Goal: Consume media (video, audio)

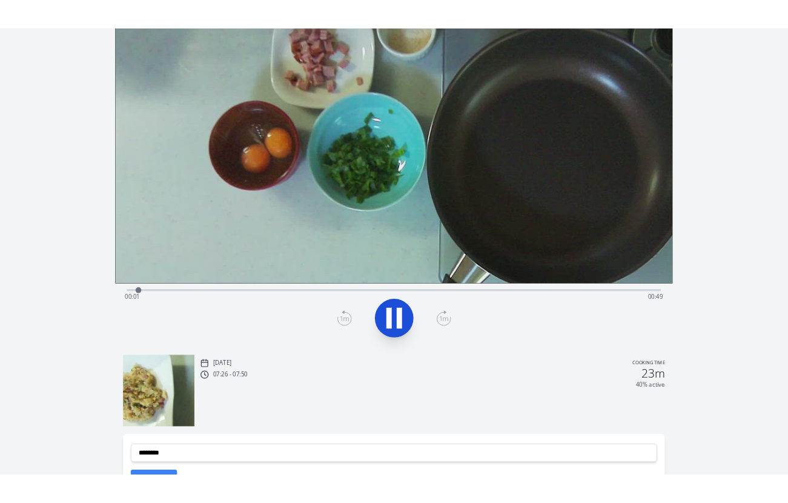
scroll to position [95, 0]
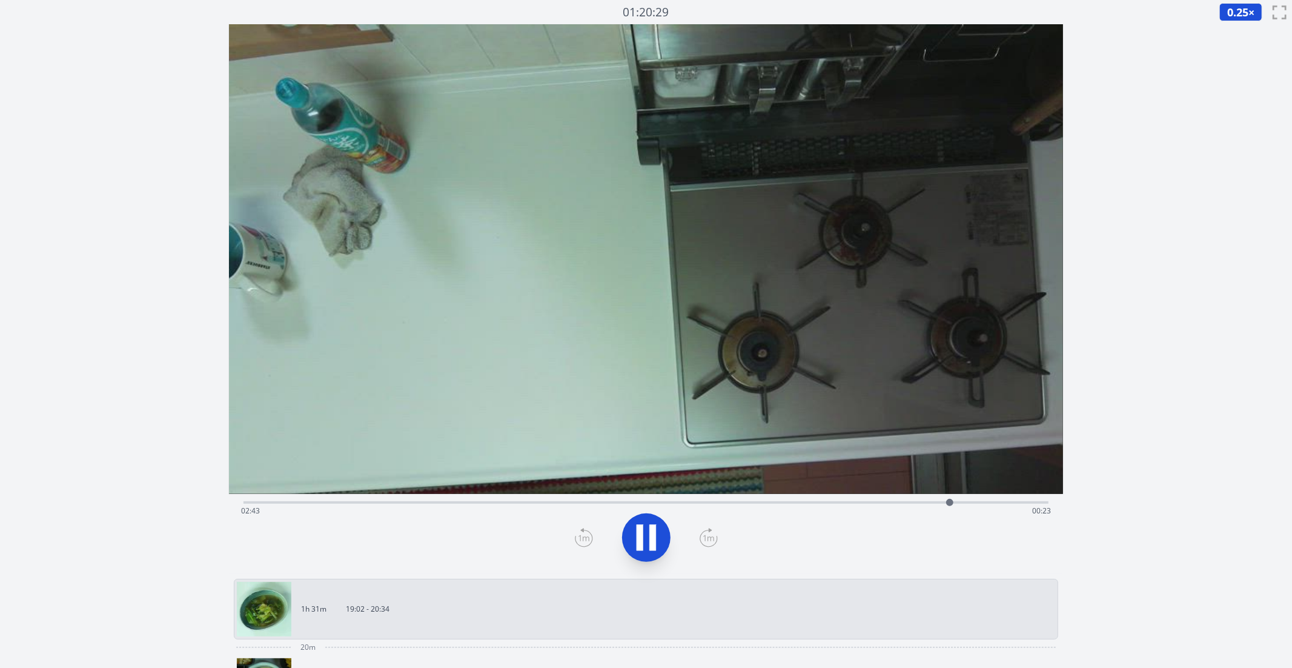
click at [409, 500] on div "Time elapsed: 02:43 Time remaining: 00:23" at bounding box center [647, 501] width 806 height 15
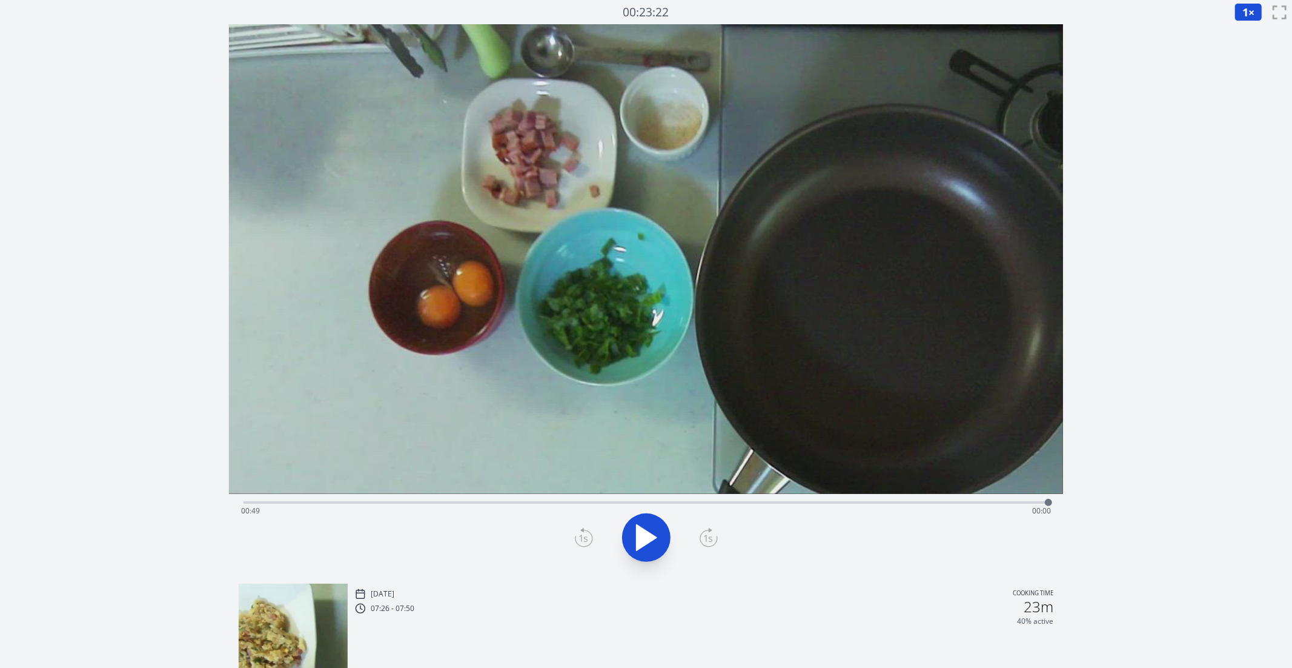
click at [651, 502] on div "Time elapsed: 00:49 Time remaining: 00:00" at bounding box center [646, 510] width 811 height 19
click at [610, 500] on div "Time elapsed: 00:25 Time remaining: 00:25" at bounding box center [647, 501] width 806 height 15
click at [576, 501] on div "Time elapsed: 00:22 Time remaining: 00:28" at bounding box center [646, 510] width 811 height 19
click at [430, 502] on div "Time elapsed: 00:20 Time remaining: 00:30" at bounding box center [646, 510] width 811 height 19
click at [343, 503] on div "Time elapsed: 00:11 Time remaining: 00:39" at bounding box center [646, 510] width 811 height 19
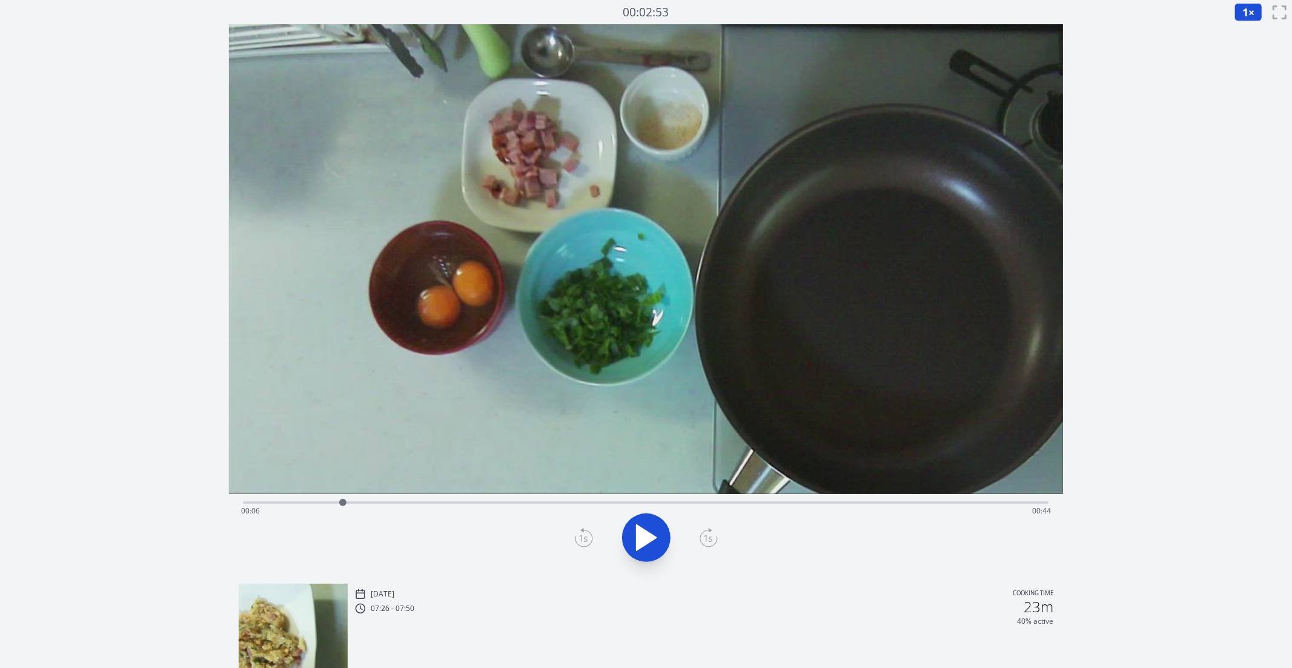
click at [314, 500] on div "Time elapsed: 00:06 Time remaining: 00:44" at bounding box center [647, 501] width 806 height 15
click at [641, 526] on icon at bounding box center [647, 537] width 34 height 34
click at [301, 500] on div "Time elapsed: 00:06 Time remaining: 00:44" at bounding box center [647, 501] width 806 height 15
click at [351, 502] on div "Time elapsed: 00:20 Time remaining: 00:29" at bounding box center [646, 510] width 811 height 19
click at [287, 502] on div "Time elapsed: 00:07 Time remaining: 00:42" at bounding box center [646, 510] width 811 height 19
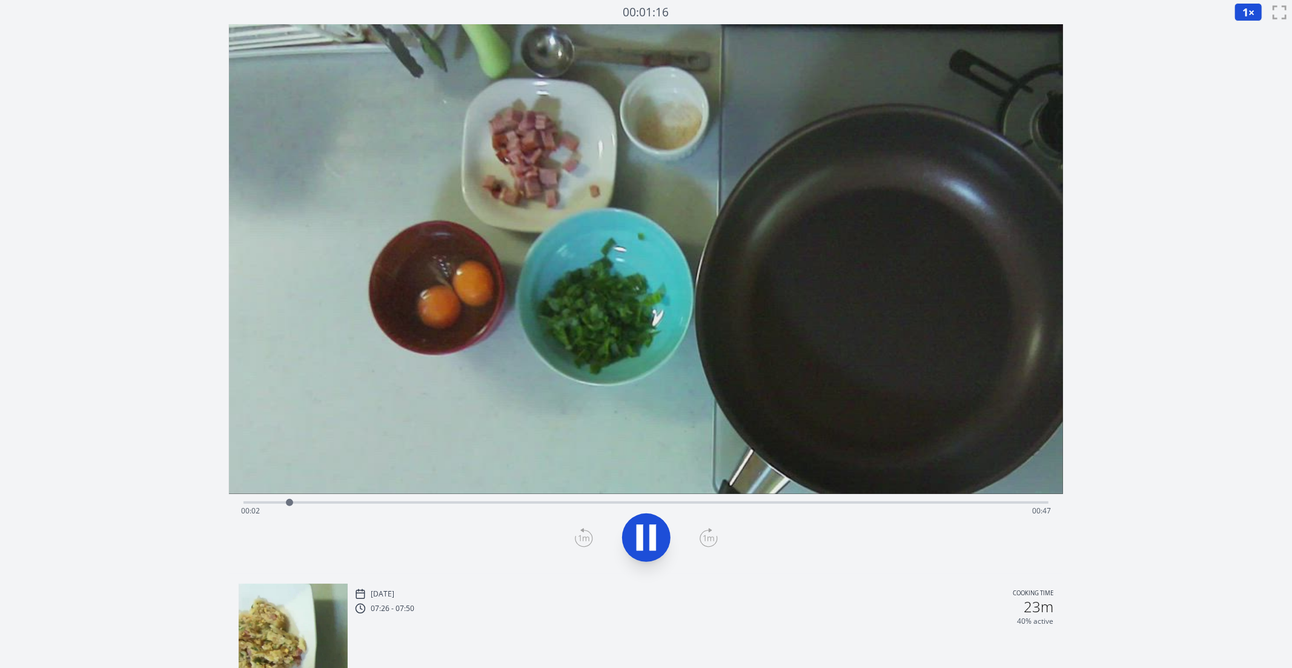
click at [254, 502] on div "Time elapsed: 00:02 Time remaining: 00:47" at bounding box center [646, 510] width 811 height 19
click at [242, 502] on div "Time elapsed: 00:00 Time remaining: 00:49" at bounding box center [646, 510] width 811 height 19
click at [577, 504] on div "Time elapsed: 00:36 Time remaining: 00:13" at bounding box center [646, 510] width 811 height 19
click at [442, 507] on div "Time elapsed: 00:22 Time remaining: 00:28" at bounding box center [646, 510] width 811 height 19
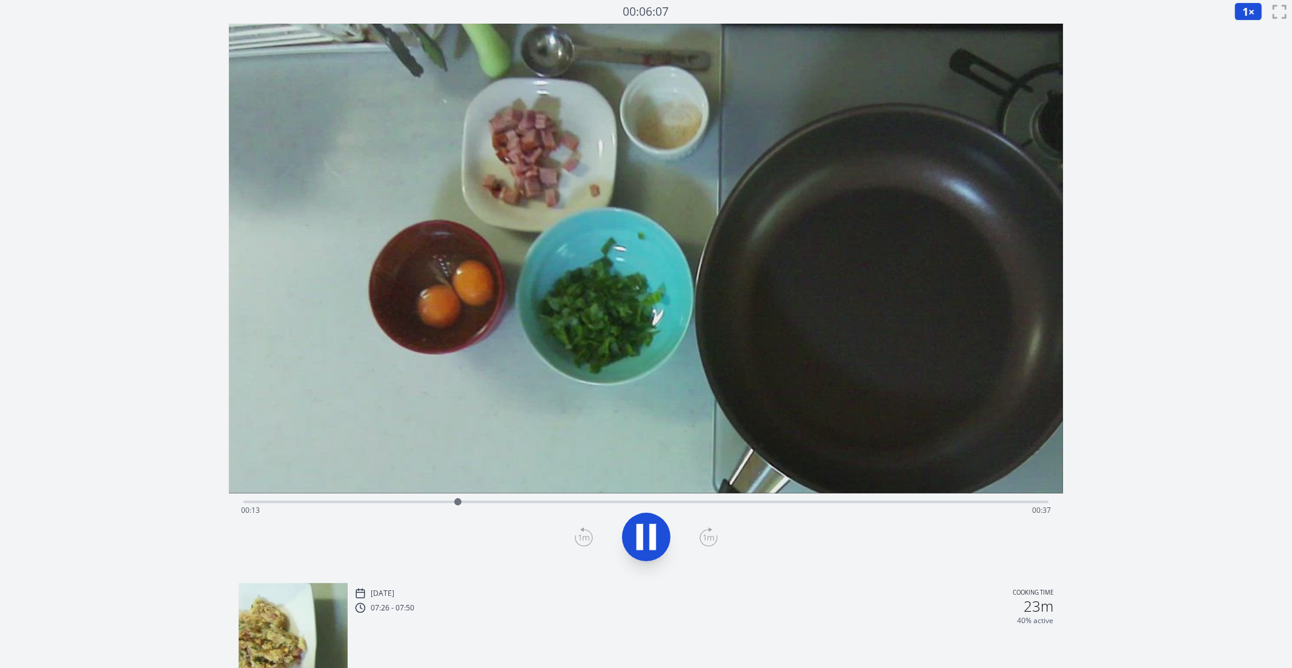
click at [347, 501] on div "Time elapsed: 00:13 Time remaining: 00:37" at bounding box center [646, 509] width 811 height 19
click at [989, 7] on button "1 ×" at bounding box center [1249, 11] width 28 height 18
click at [989, 28] on li "0.25×" at bounding box center [1252, 28] width 34 height 19
click at [354, 500] on div "Time elapsed: 00:17 Time remaining: 00:32" at bounding box center [646, 509] width 811 height 19
click at [374, 503] on div "Time elapsed: 00:06 Time remaining: 00:43" at bounding box center [646, 509] width 811 height 19
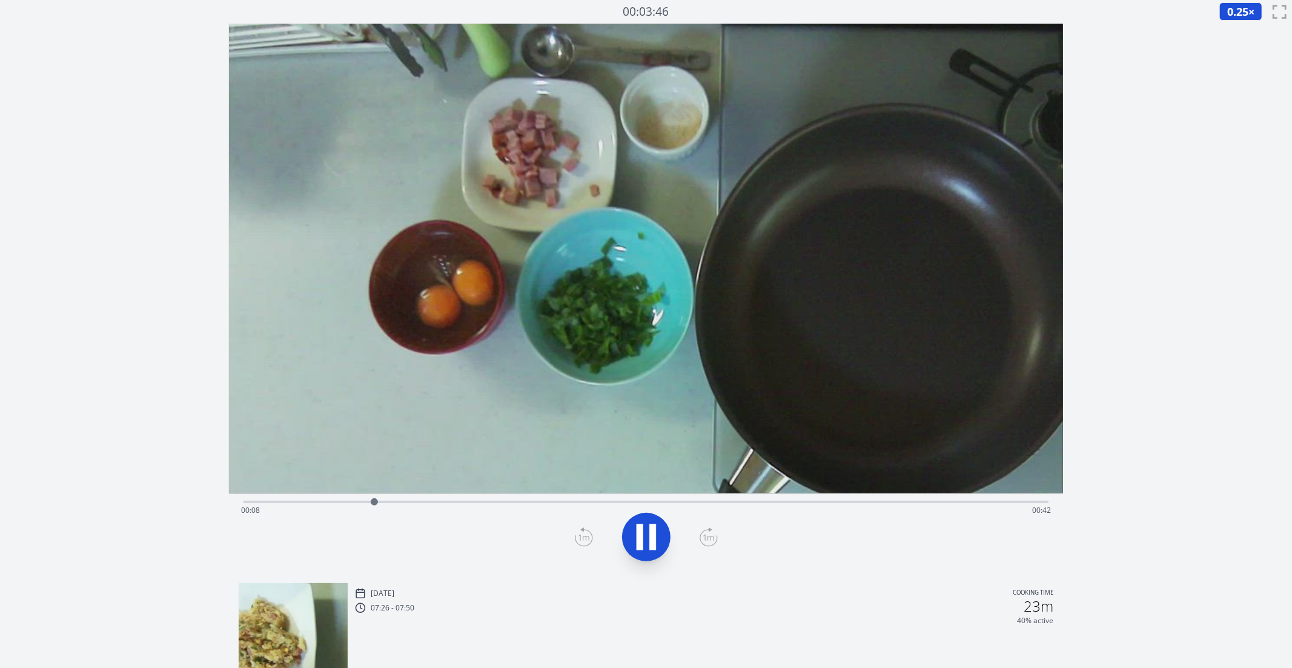
click at [401, 501] on div "Time elapsed: 00:08 Time remaining: 00:42" at bounding box center [646, 509] width 811 height 19
click at [386, 503] on div "Time elapsed: 00:09 Time remaining: 00:40" at bounding box center [646, 509] width 811 height 19
click at [361, 504] on div "Time elapsed: 00:09 Time remaining: 00:41" at bounding box center [646, 509] width 811 height 19
click at [373, 505] on div "Time elapsed: 00:07 Time remaining: 00:43" at bounding box center [646, 509] width 811 height 19
click at [375, 508] on div "Time elapsed: 00:10 Time remaining: 00:39" at bounding box center [646, 509] width 811 height 19
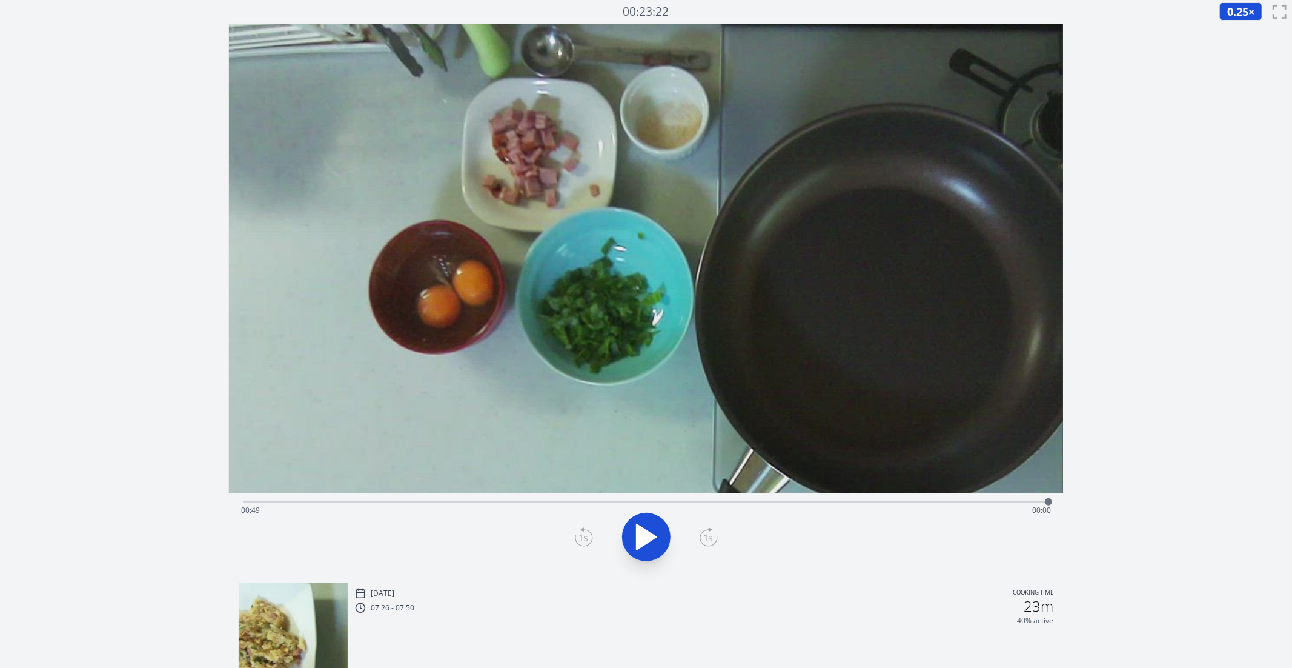
click at [818, 498] on div "Time elapsed: 00:49 Time remaining: 00:00" at bounding box center [647, 500] width 806 height 15
click at [765, 491] on video at bounding box center [646, 259] width 835 height 470
click at [713, 494] on div "Time elapsed: 00:35 Time remaining: 00:15" at bounding box center [647, 500] width 806 height 15
click at [689, 504] on div "Time elapsed: 00:28 Time remaining: 00:21" at bounding box center [646, 509] width 811 height 19
click at [634, 496] on div "Time elapsed: 00:27 Time remaining: 00:23" at bounding box center [647, 500] width 806 height 15
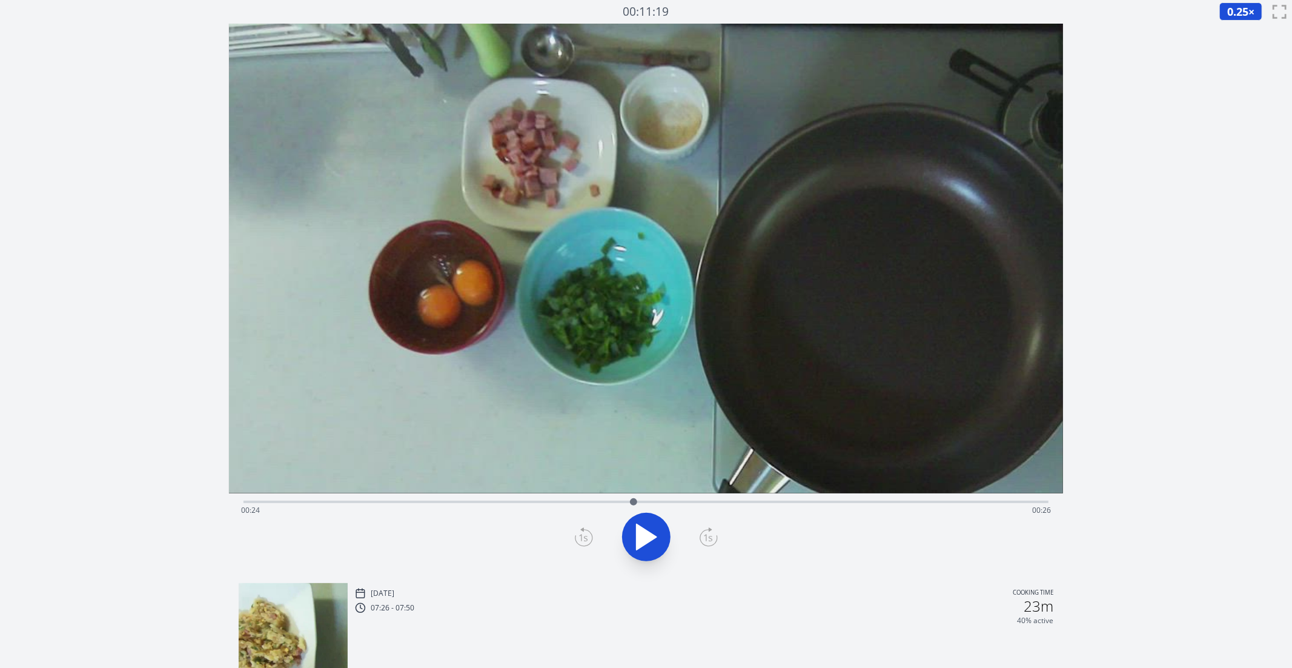
click at [513, 496] on div "Time elapsed: 00:24 Time remaining: 00:26" at bounding box center [647, 500] width 806 height 15
click at [458, 500] on div "Time elapsed: 00:16 Time remaining: 00:33" at bounding box center [646, 509] width 811 height 19
click at [652, 541] on icon at bounding box center [647, 537] width 34 height 34
click at [381, 501] on div "Time elapsed: 00:17 Time remaining: 00:33" at bounding box center [646, 509] width 811 height 19
click at [328, 495] on div "Time elapsed: 00:08 Time remaining: 00:42" at bounding box center [647, 500] width 806 height 15
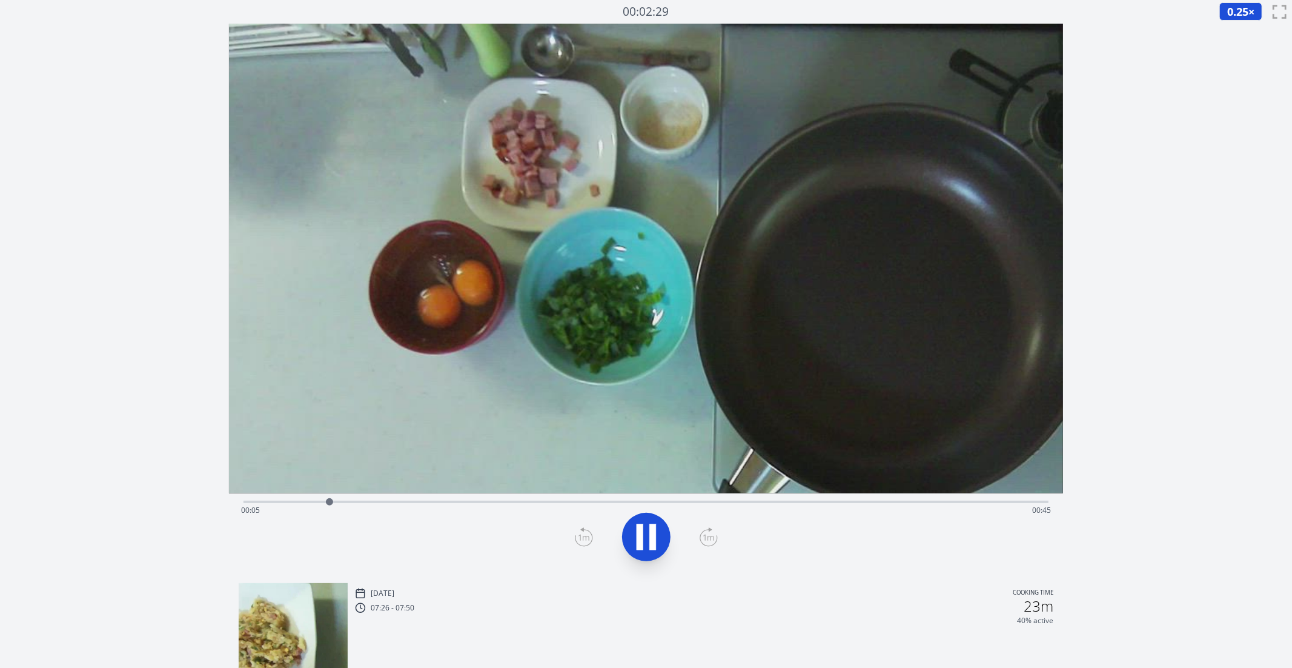
click at [404, 511] on div "Time elapsed: 00:05 Time remaining: 00:45" at bounding box center [646, 509] width 811 height 19
click at [433, 506] on div "Time elapsed: 00:09 Time remaining: 00:40" at bounding box center [646, 509] width 811 height 19
click at [337, 500] on div "Time elapsed: 00:11 Time remaining: 00:38" at bounding box center [646, 509] width 811 height 19
click at [690, 510] on div "Time elapsed: 00:49 Time remaining: 00:00" at bounding box center [646, 509] width 811 height 19
click at [645, 514] on button at bounding box center [646, 537] width 48 height 48
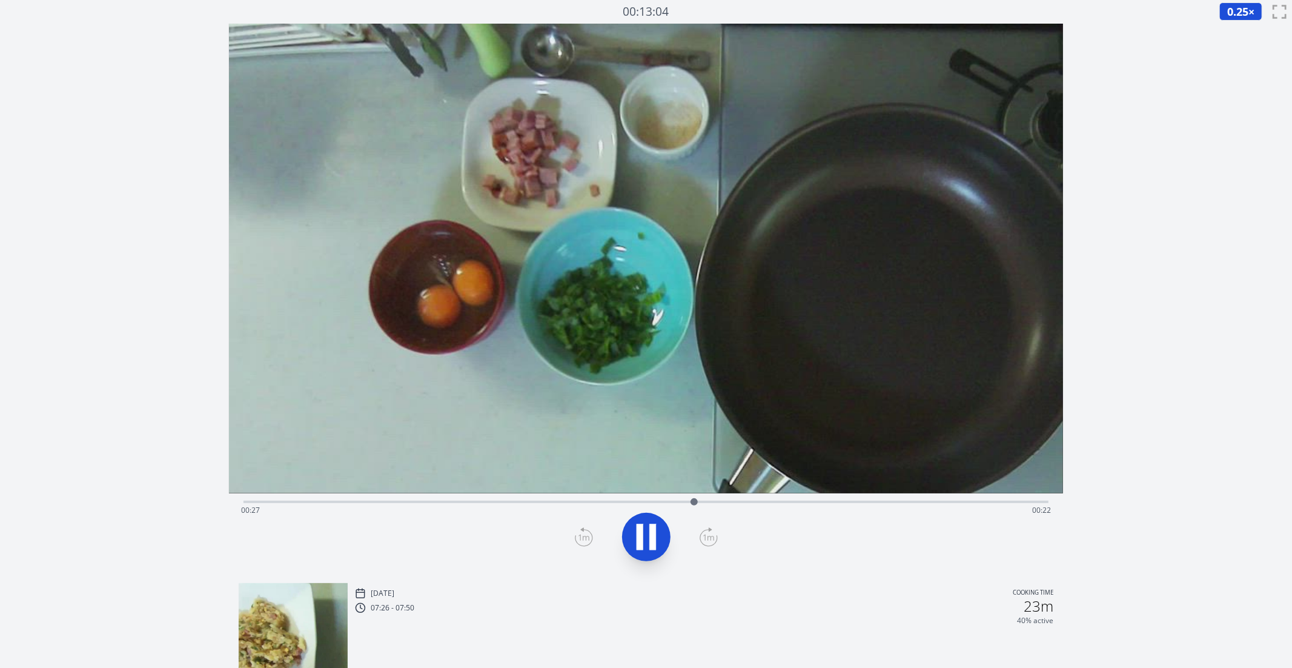
click at [564, 505] on div "Time elapsed: 00:27 Time remaining: 00:22" at bounding box center [646, 509] width 811 height 19
click at [479, 497] on div "Time elapsed: 00:19 Time remaining: 00:30" at bounding box center [647, 500] width 806 height 15
click at [392, 497] on div "Time elapsed: 00:14 Time remaining: 00:36" at bounding box center [647, 500] width 806 height 15
click at [366, 500] on div "Time elapsed: 00:09 Time remaining: 00:41" at bounding box center [646, 509] width 811 height 19
click at [403, 500] on div "Time elapsed: 00:25 Time remaining: 00:25" at bounding box center [646, 509] width 811 height 19
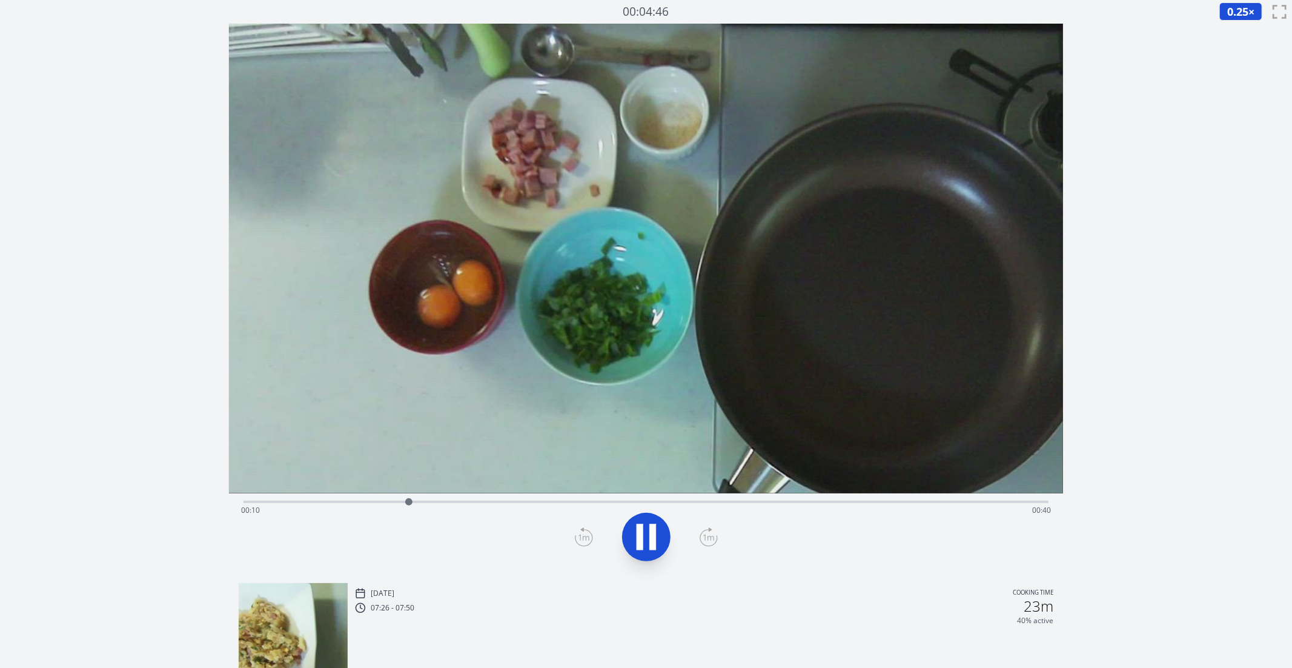
click at [321, 505] on div "Time elapsed: 00:10 Time remaining: 00:40" at bounding box center [646, 509] width 811 height 19
click at [630, 533] on icon at bounding box center [647, 537] width 34 height 34
click at [484, 502] on div "Time elapsed: 00:07 Time remaining: 00:42" at bounding box center [646, 509] width 811 height 19
click at [453, 505] on div "Time elapsed: 00:14 Time remaining: 00:35" at bounding box center [646, 509] width 811 height 19
click at [429, 502] on div "Time elapsed: 00:12 Time remaining: 00:37" at bounding box center [646, 509] width 811 height 19
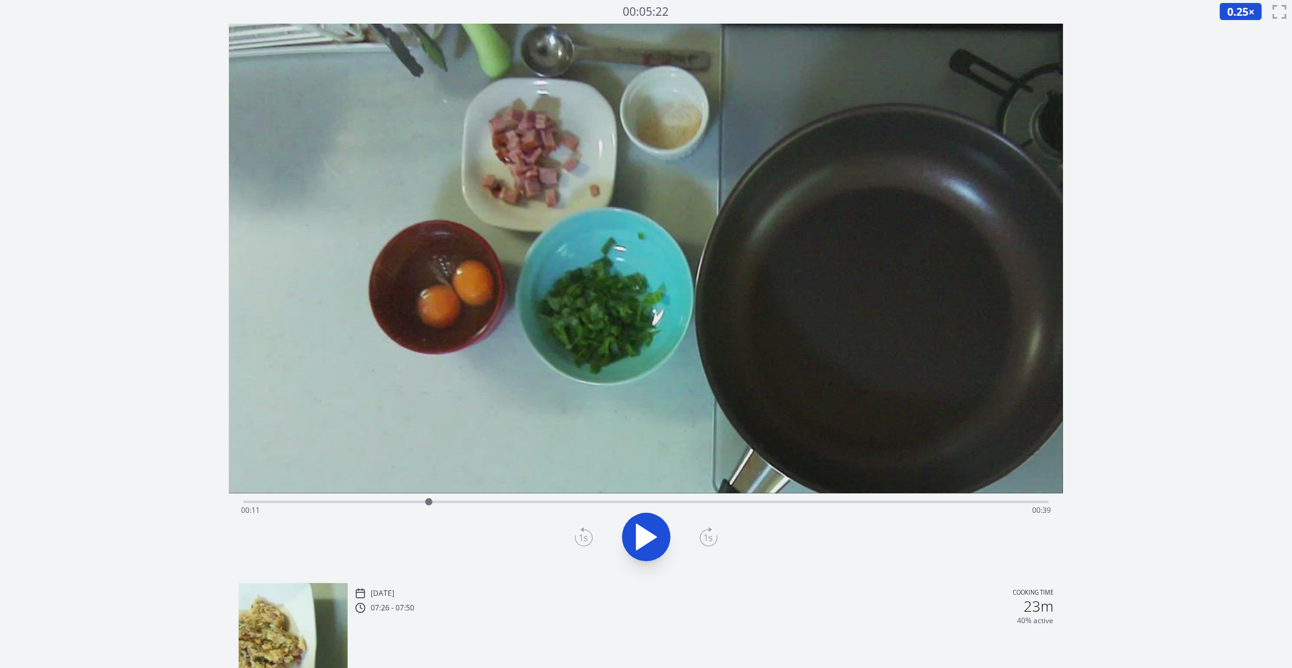
click at [397, 500] on div "Time elapsed: 00:11 Time remaining: 00:39" at bounding box center [646, 509] width 811 height 19
click at [374, 499] on div "Time elapsed: 00:09 Time remaining: 00:41" at bounding box center [647, 500] width 806 height 15
click at [387, 501] on div "Time elapsed: 00:08 Time remaining: 00:42" at bounding box center [646, 509] width 811 height 19
click at [380, 500] on div at bounding box center [387, 502] width 18 height 18
click at [639, 528] on icon at bounding box center [647, 536] width 20 height 25
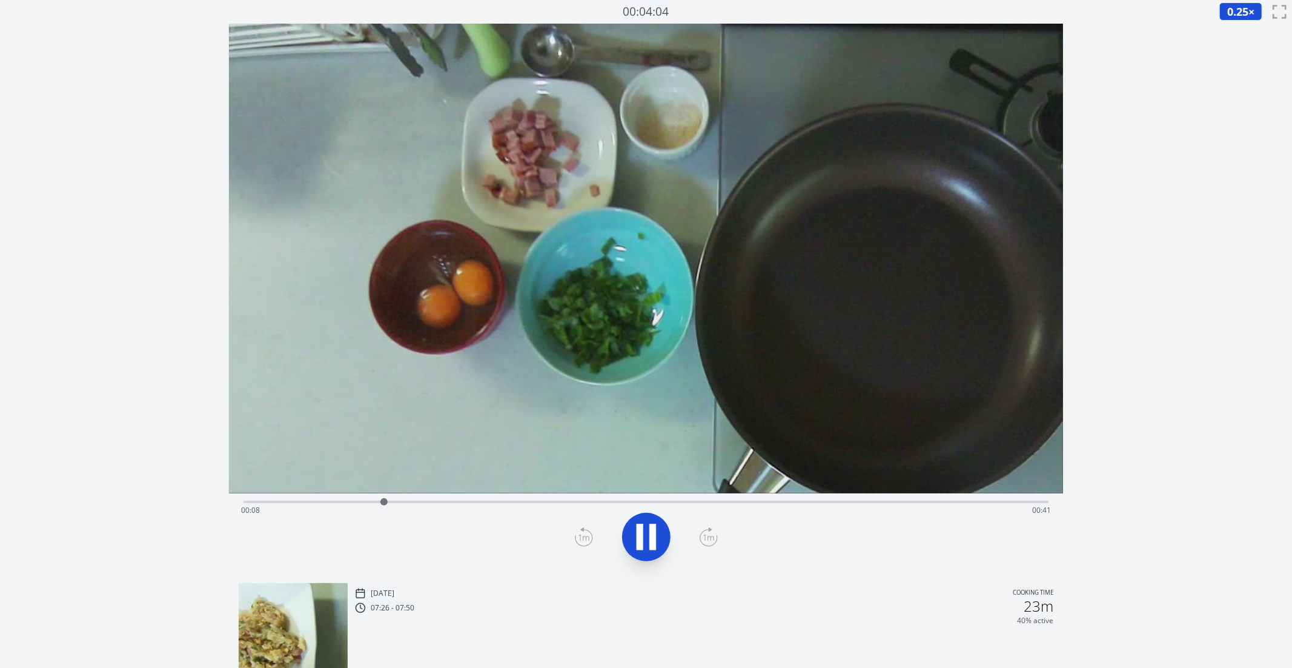
click at [639, 528] on icon at bounding box center [640, 537] width 7 height 26
click at [585, 534] on icon at bounding box center [584, 536] width 18 height 19
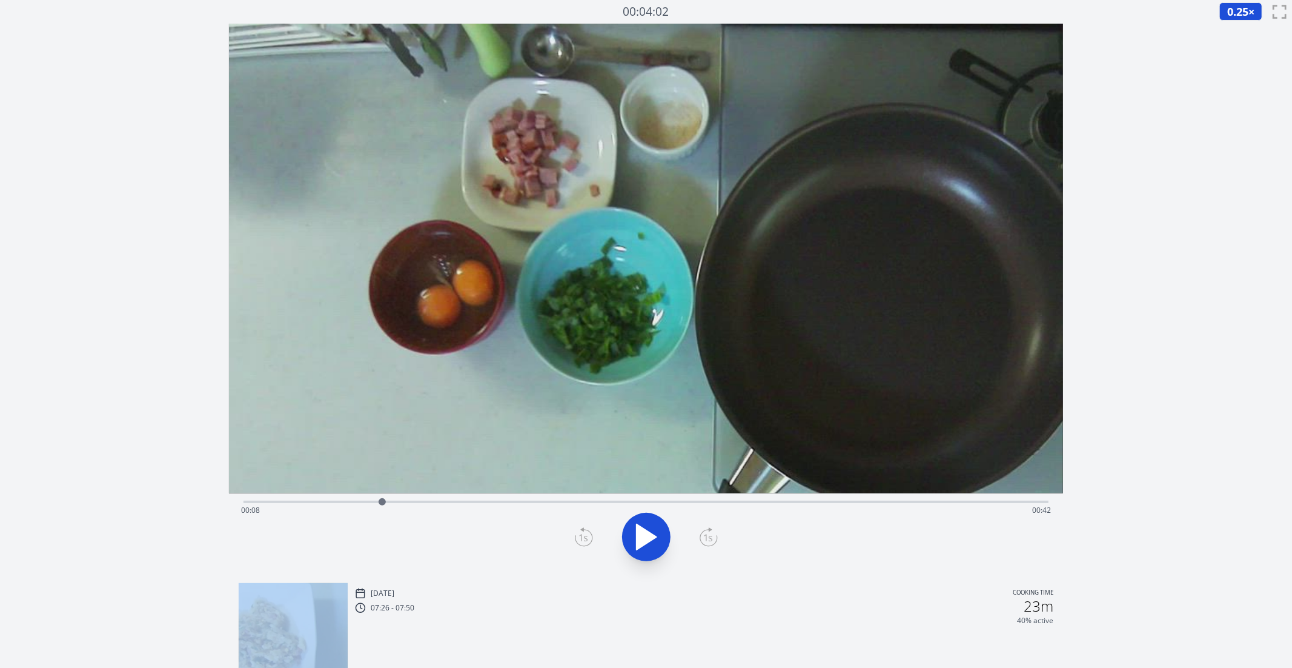
click at [702, 528] on icon at bounding box center [709, 536] width 18 height 19
click at [653, 534] on icon at bounding box center [647, 536] width 20 height 25
click at [429, 500] on div "Time elapsed: 00:10 Time remaining: 00:40" at bounding box center [646, 509] width 811 height 19
click at [651, 528] on icon at bounding box center [653, 537] width 7 height 26
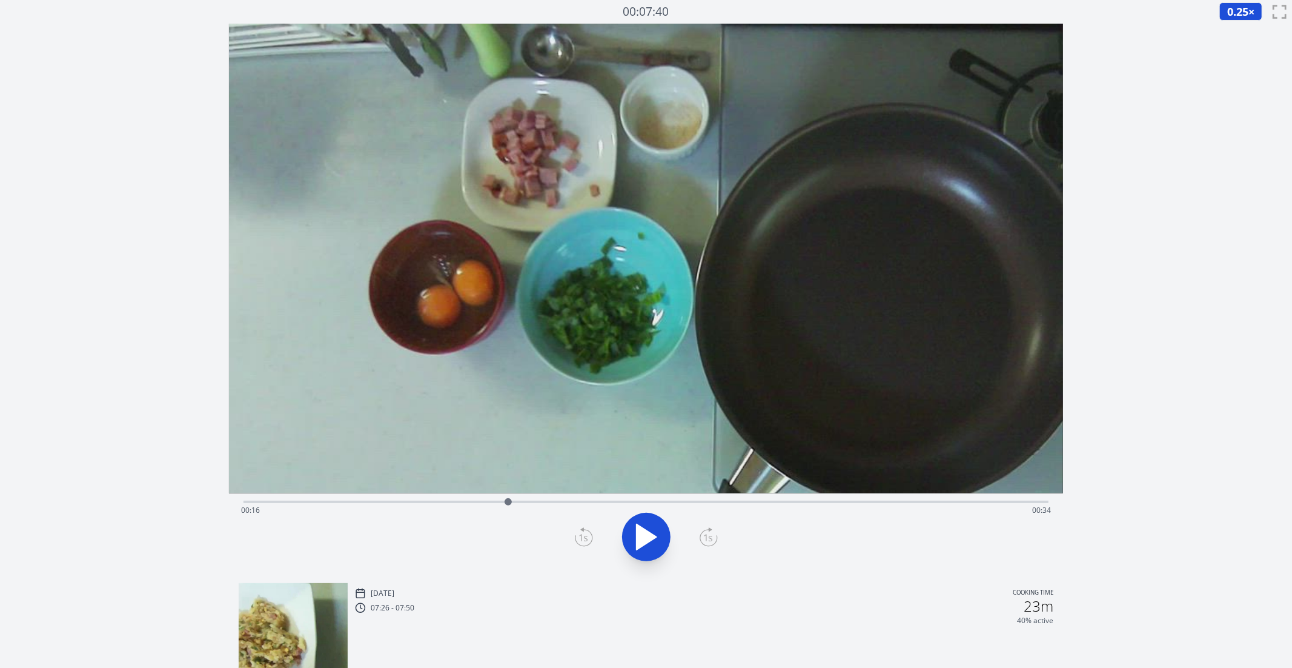
click at [499, 499] on div at bounding box center [508, 502] width 18 height 18
click at [481, 497] on div "Time elapsed: 00:15 Time remaining: 00:34" at bounding box center [647, 500] width 806 height 15
click at [656, 532] on icon at bounding box center [647, 537] width 34 height 34
click at [457, 502] on div "Time elapsed: 00:15 Time remaining: 00:34" at bounding box center [646, 509] width 811 height 19
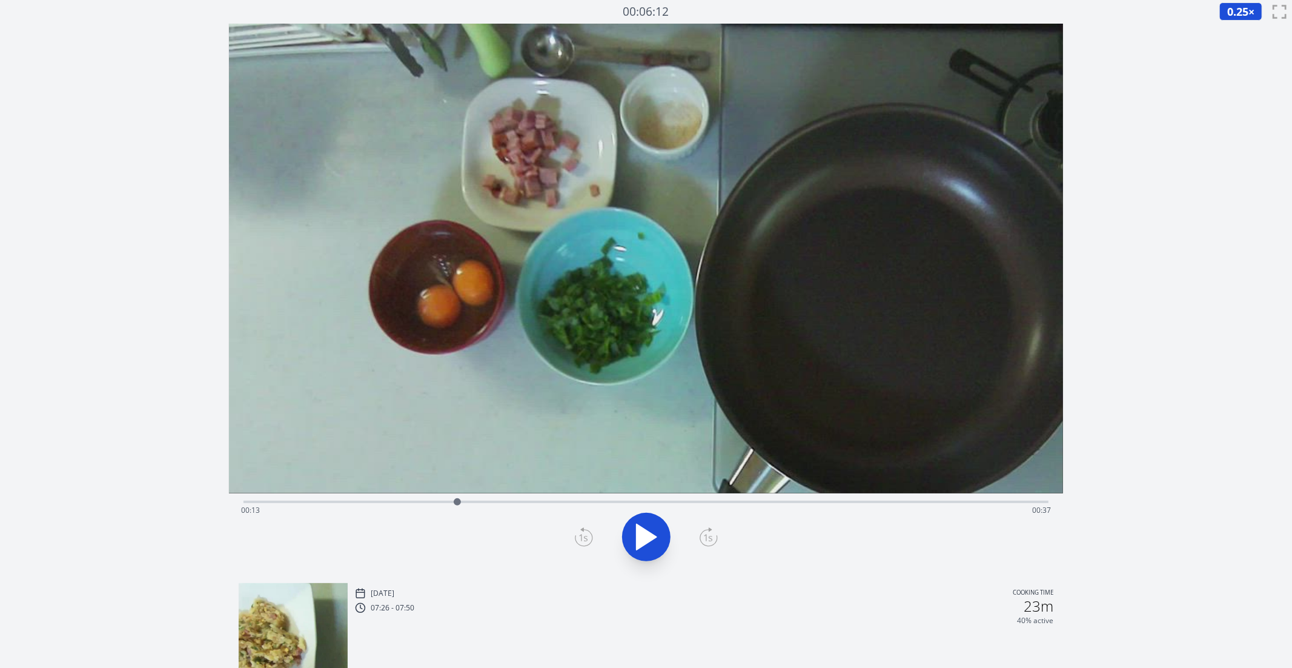
click at [493, 502] on div "Time elapsed: 00:13 Time remaining: 00:37" at bounding box center [646, 509] width 811 height 19
click at [653, 541] on icon at bounding box center [647, 537] width 34 height 34
click at [433, 505] on div "Time elapsed: 00:16 Time remaining: 00:34" at bounding box center [646, 509] width 811 height 19
click at [657, 528] on icon at bounding box center [647, 537] width 34 height 34
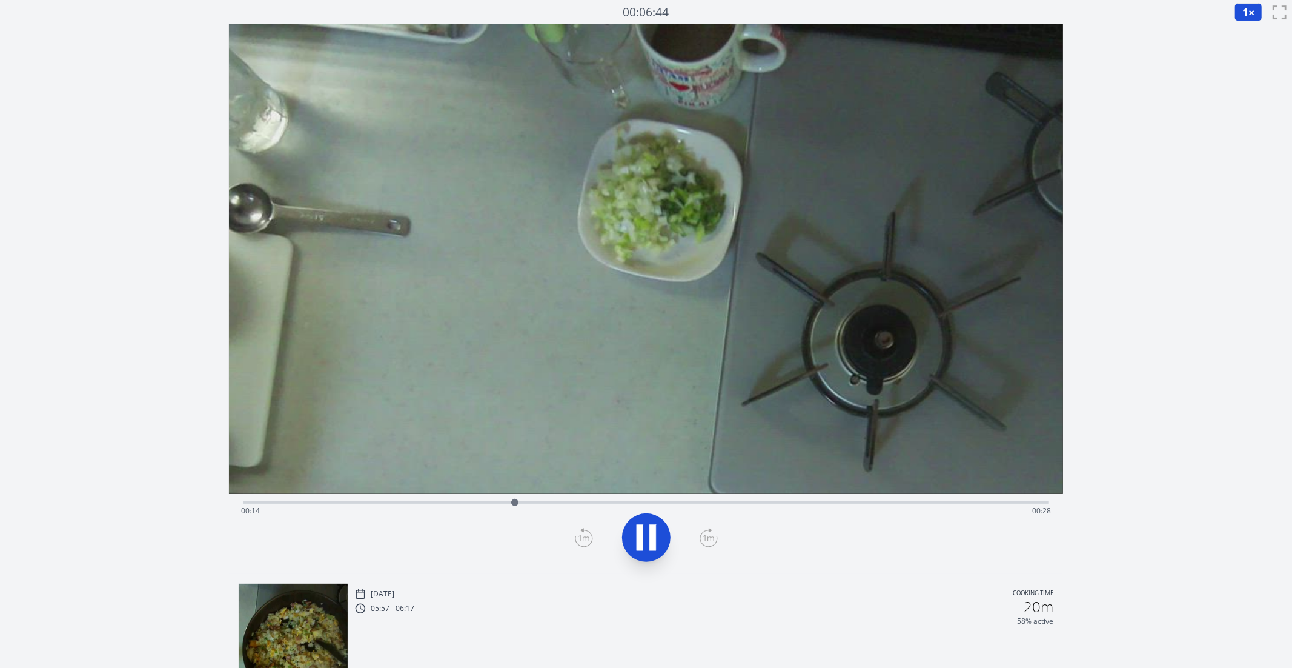
click at [631, 517] on button at bounding box center [646, 537] width 48 height 48
click at [653, 533] on icon at bounding box center [647, 537] width 34 height 34
click at [653, 533] on icon at bounding box center [653, 538] width 7 height 26
click at [503, 501] on div "Time elapsed: 00:15 Time remaining: 00:27" at bounding box center [646, 510] width 811 height 19
click at [643, 541] on icon at bounding box center [647, 537] width 20 height 25
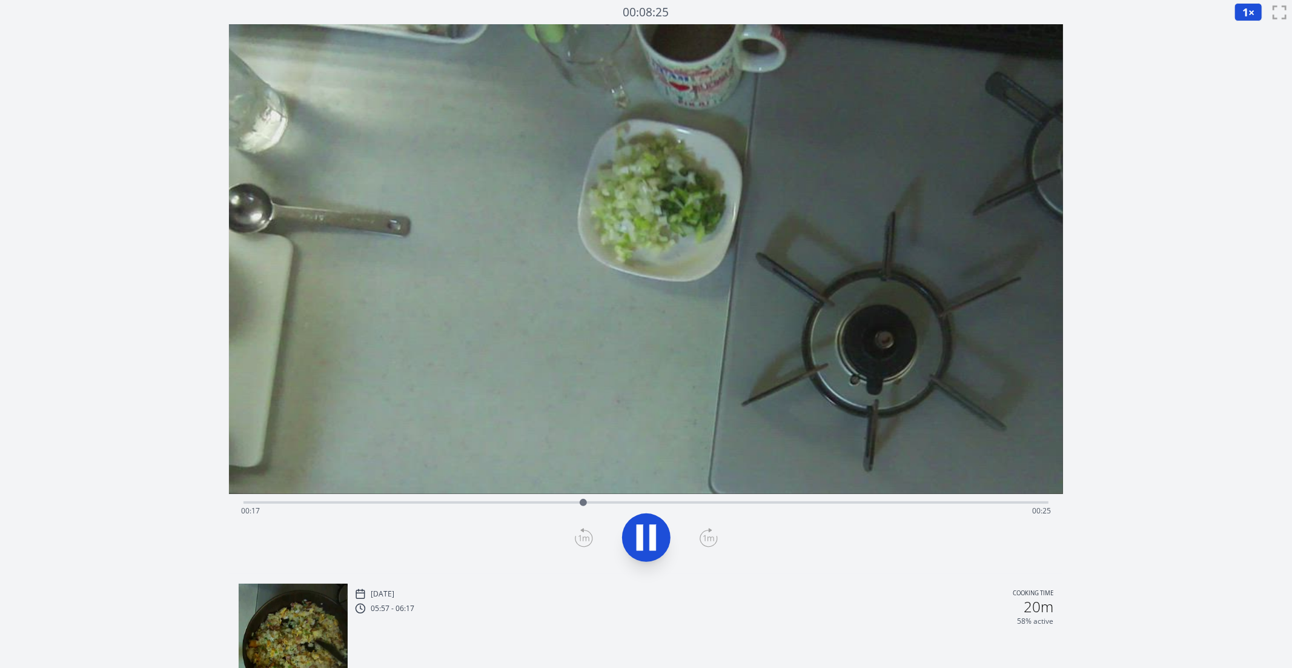
click at [643, 541] on icon at bounding box center [647, 537] width 34 height 34
click at [566, 499] on div "Time elapsed: 00:17 Time remaining: 00:25" at bounding box center [647, 501] width 806 height 15
click at [548, 499] on div "Time elapsed: 00:16 Time remaining: 00:26" at bounding box center [647, 501] width 806 height 15
click at [477, 501] on div "Time elapsed: 00:15 Time remaining: 00:26" at bounding box center [646, 510] width 811 height 19
click at [508, 502] on div "Time elapsed: 00:12 Time remaining: 00:30" at bounding box center [646, 510] width 811 height 19
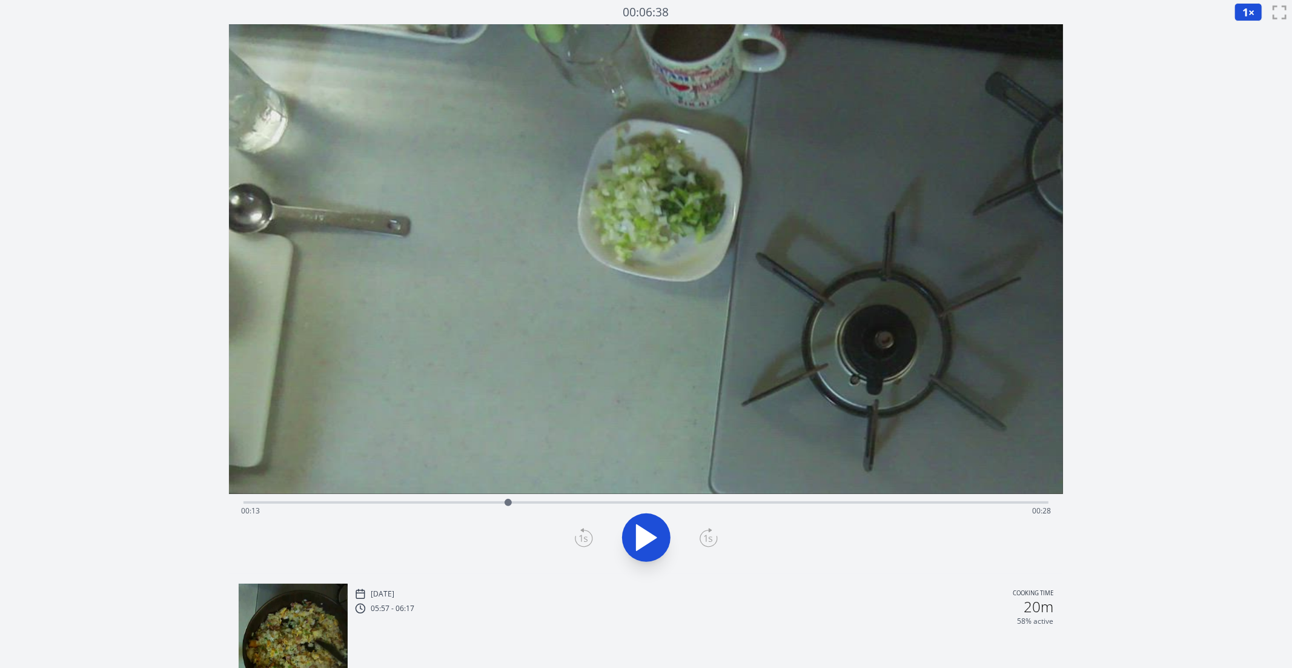
click at [655, 530] on icon at bounding box center [647, 537] width 34 height 34
click at [651, 539] on icon at bounding box center [653, 538] width 7 height 26
click at [650, 536] on icon at bounding box center [647, 537] width 20 height 25
click at [650, 539] on icon at bounding box center [653, 538] width 7 height 26
click at [644, 524] on icon at bounding box center [647, 537] width 34 height 34
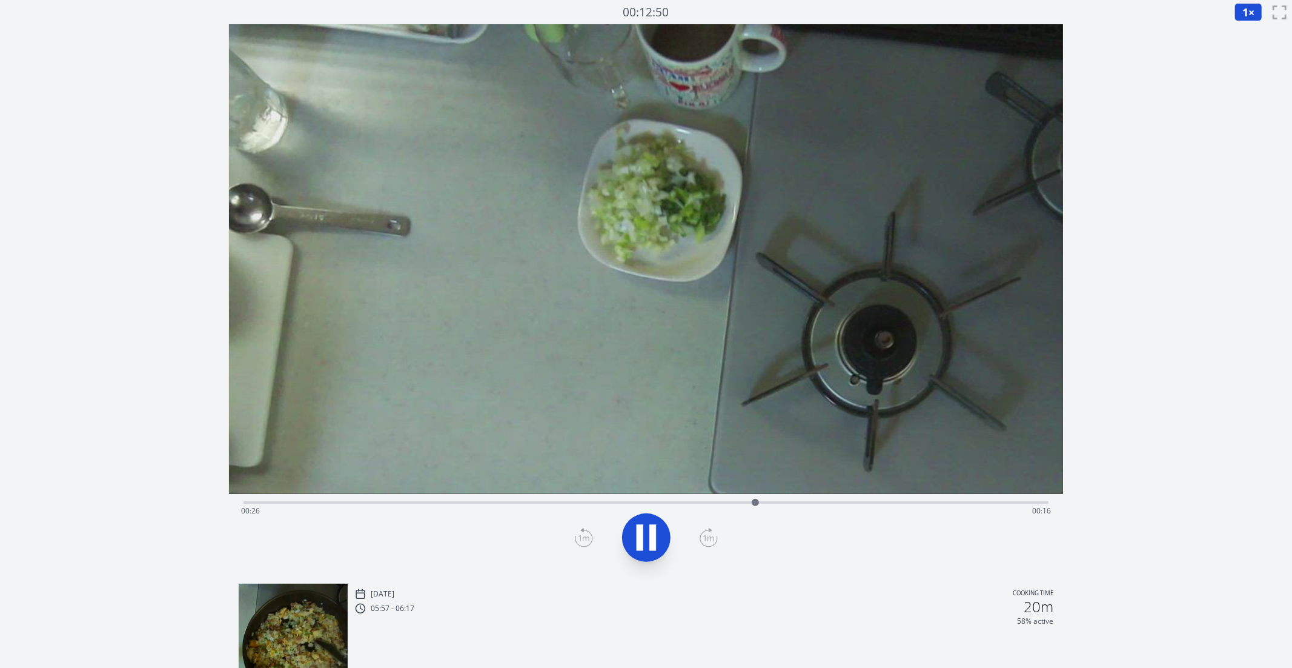
click at [675, 502] on div "Time elapsed: 00:26 Time remaining: 00:16" at bounding box center [646, 510] width 811 height 19
click at [651, 502] on div "Time elapsed: 00:23 Time remaining: 00:19" at bounding box center [646, 510] width 811 height 19
click at [648, 542] on icon at bounding box center [647, 537] width 34 height 34
click at [641, 531] on icon at bounding box center [647, 537] width 20 height 25
click at [641, 530] on icon at bounding box center [640, 538] width 7 height 26
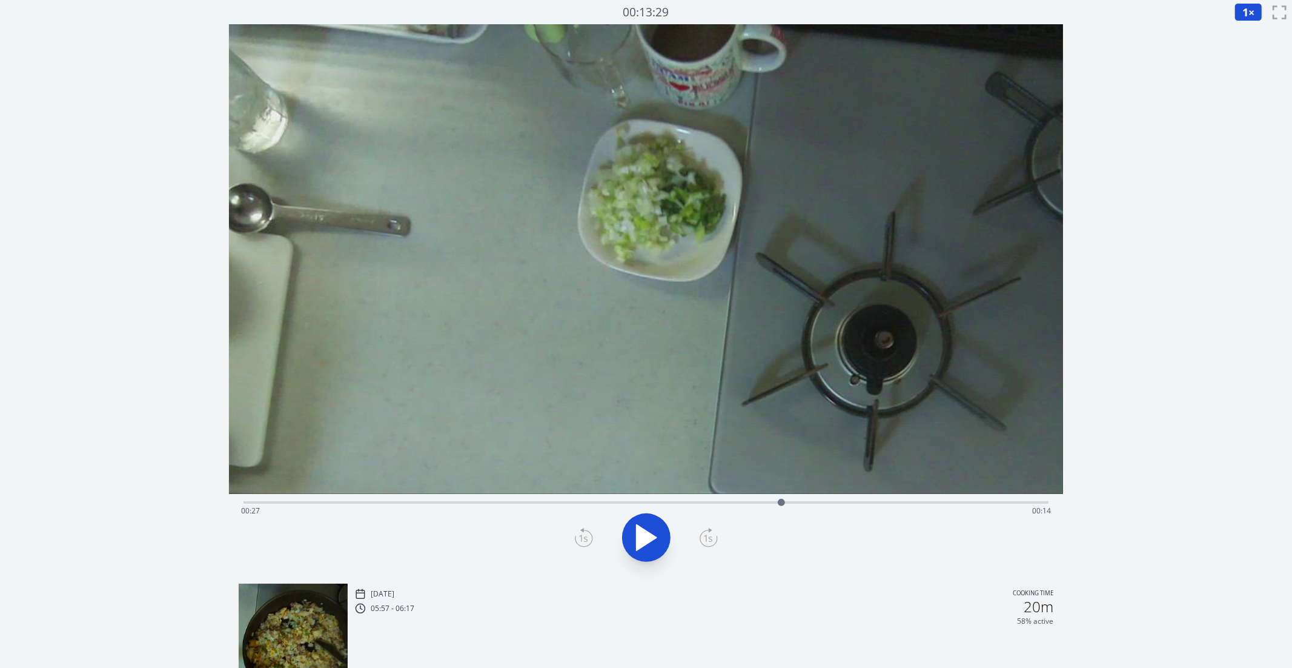
click at [821, 502] on div "Time elapsed: 00:27 Time remaining: 00:14" at bounding box center [646, 510] width 811 height 19
click at [611, 502] on div "Time elapsed: 00:29 Time remaining: 00:12" at bounding box center [646, 510] width 811 height 19
click at [510, 500] on div "Time elapsed: 00:19 Time remaining: 00:23" at bounding box center [647, 501] width 806 height 15
click at [660, 517] on div "Time elapsed: 00:13 Time remaining: 00:28" at bounding box center [646, 510] width 811 height 19
click at [647, 544] on icon at bounding box center [647, 537] width 34 height 34
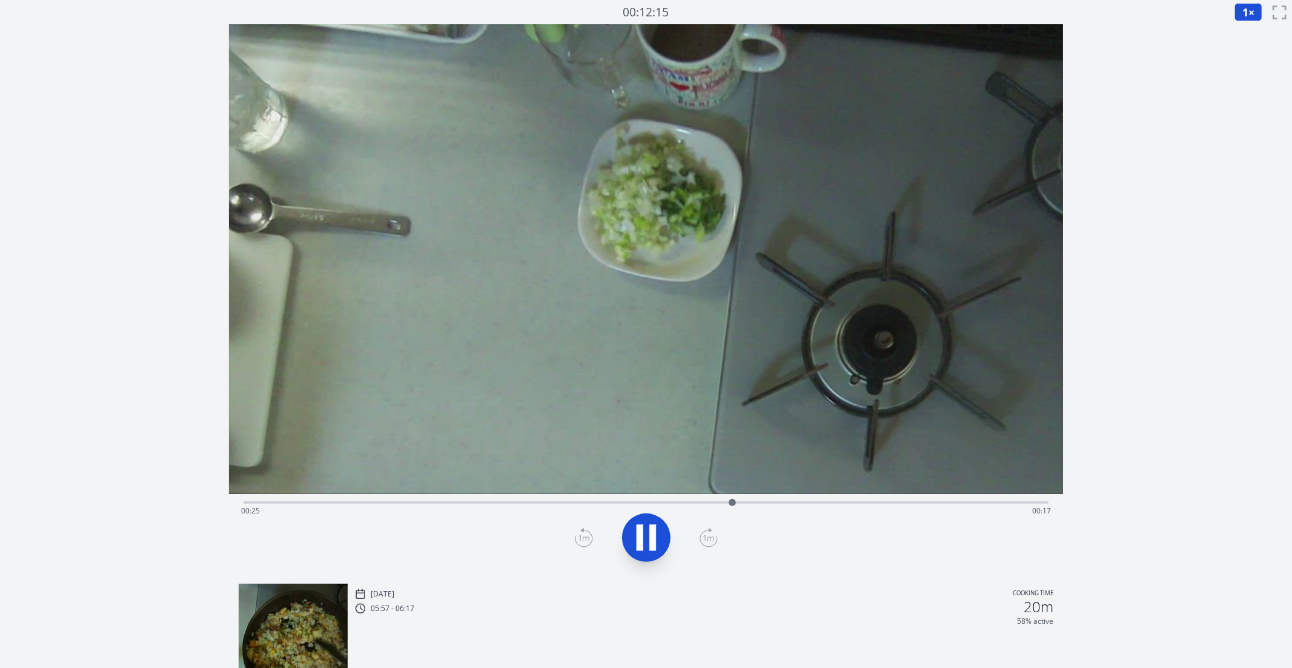
click at [629, 503] on div "Time elapsed: 00:25 Time remaining: 00:17" at bounding box center [646, 510] width 811 height 19
click at [588, 502] on div "Time elapsed: 00:20 Time remaining: 00:22" at bounding box center [646, 510] width 811 height 19
click at [630, 494] on div "Time elapsed: 00:18 Time remaining: 00:23" at bounding box center [647, 501] width 806 height 15
click at [657, 537] on icon at bounding box center [647, 537] width 34 height 34
click at [648, 544] on icon at bounding box center [647, 537] width 34 height 34
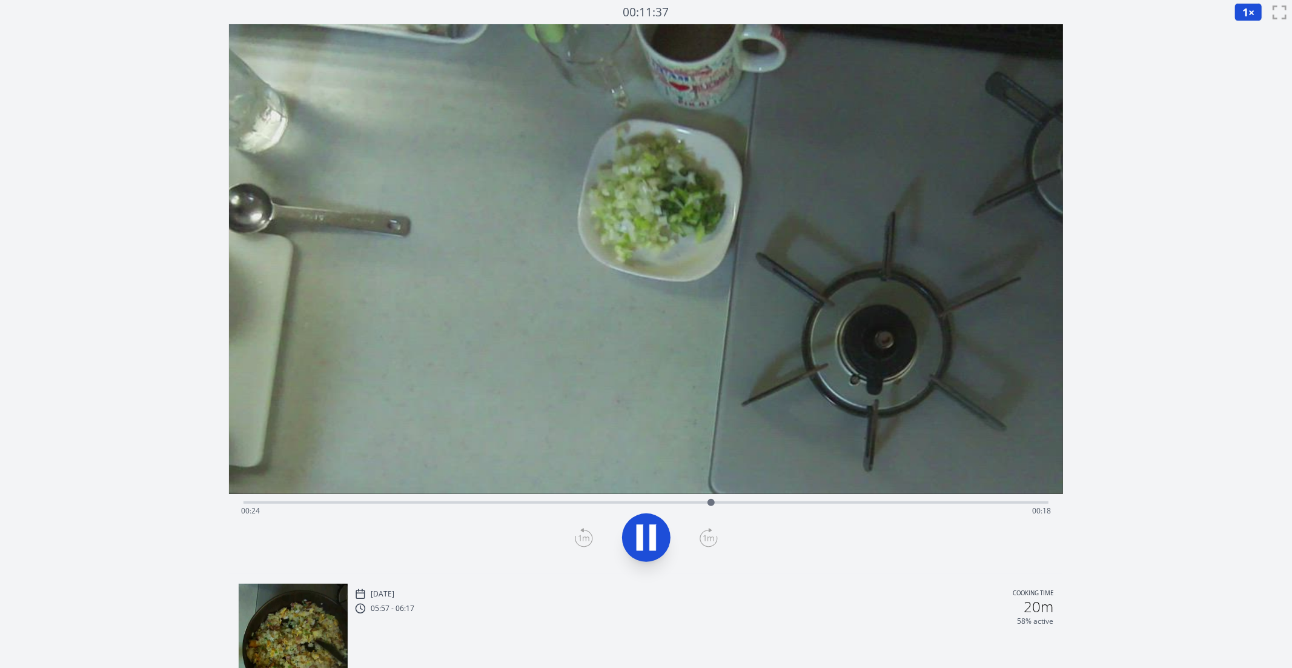
click at [581, 499] on div "Time elapsed: 00:24 Time remaining: 00:18" at bounding box center [647, 501] width 806 height 15
click at [622, 502] on div "Time elapsed: 00:18 Time remaining: 00:24" at bounding box center [646, 510] width 811 height 19
click at [671, 505] on div "Time elapsed: 00:19 Time remaining: 00:22" at bounding box center [646, 510] width 811 height 19
click at [704, 507] on div "Time elapsed: 00:22 Time remaining: 00:20" at bounding box center [646, 510] width 811 height 19
click at [632, 497] on div "Time elapsed: 00:34 Time remaining: 00:07" at bounding box center [647, 501] width 806 height 15
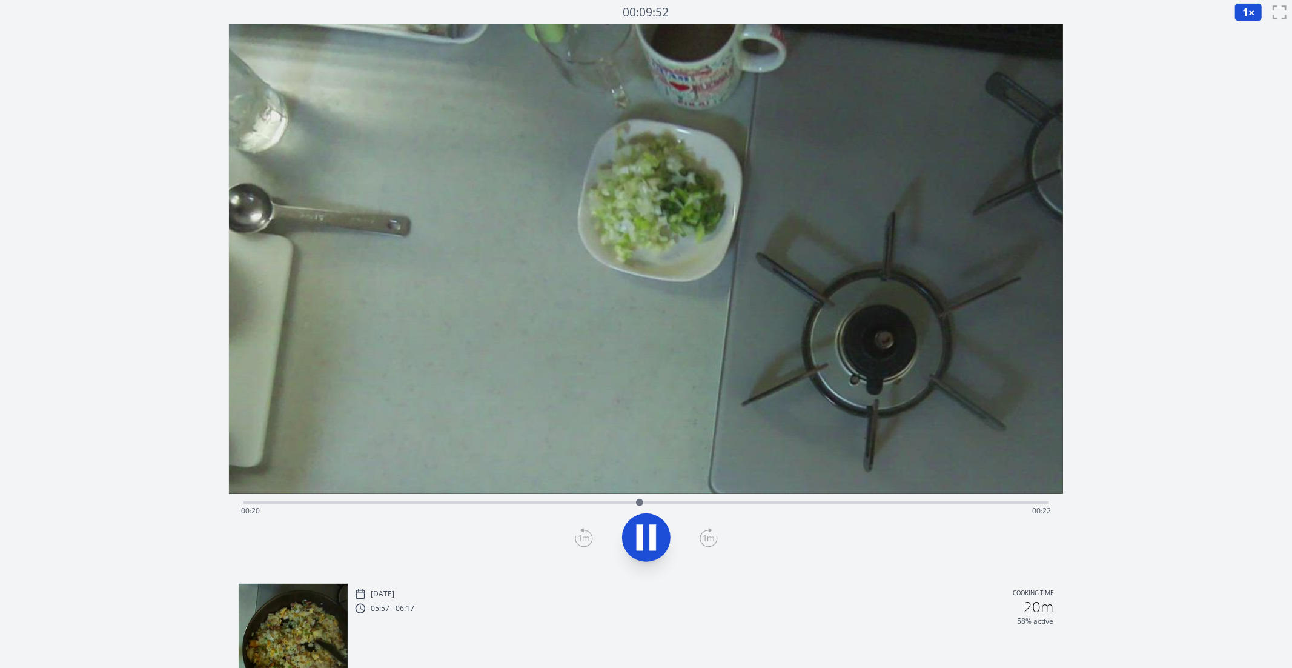
click at [591, 500] on div "Time elapsed: 00:20 Time remaining: 00:22" at bounding box center [647, 501] width 806 height 15
click at [532, 499] on div "Time elapsed: 00:19 Time remaining: 00:22" at bounding box center [647, 501] width 806 height 15
click at [654, 557] on button at bounding box center [646, 537] width 48 height 48
click at [530, 497] on div "Time elapsed: 00:16 Time remaining: 00:26" at bounding box center [647, 501] width 806 height 15
click at [989, 14] on button "1 ×" at bounding box center [1249, 12] width 28 height 18
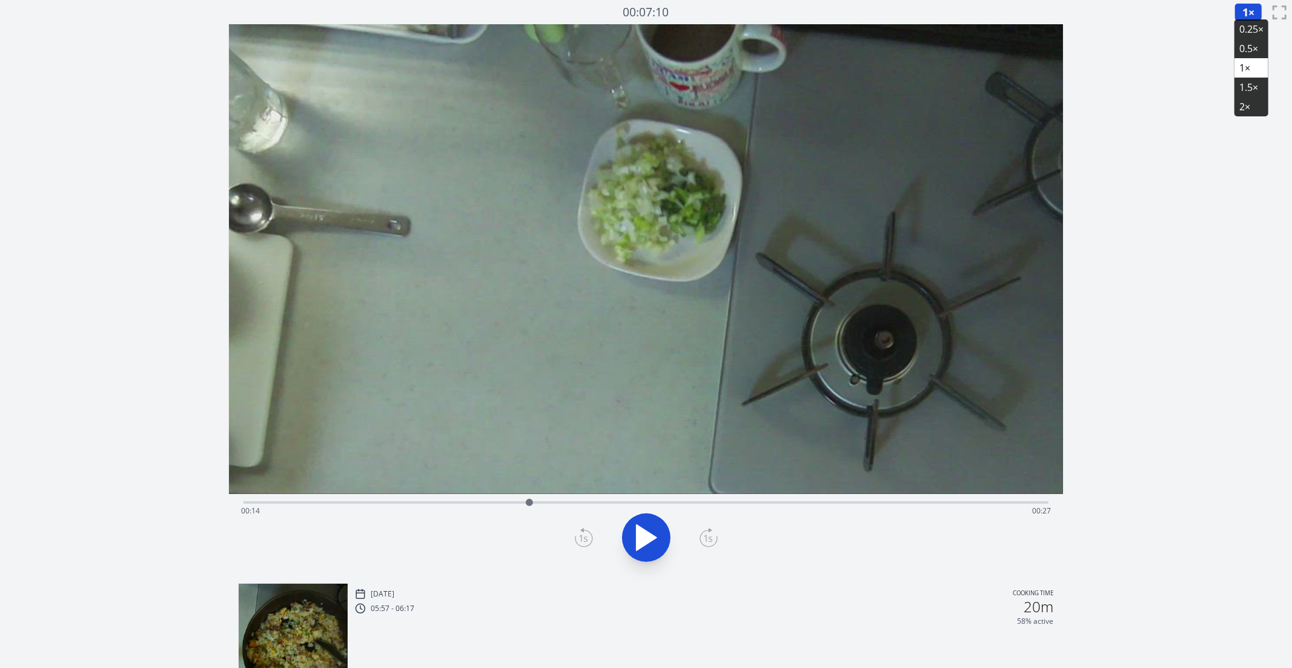
click at [989, 28] on li "0.25×" at bounding box center [1252, 28] width 34 height 19
click at [640, 540] on icon at bounding box center [647, 537] width 20 height 25
click at [640, 540] on icon at bounding box center [640, 538] width 7 height 26
click at [652, 536] on icon at bounding box center [647, 537] width 20 height 25
click at [652, 536] on icon at bounding box center [653, 538] width 7 height 26
